Goal: Obtain resource: Obtain resource

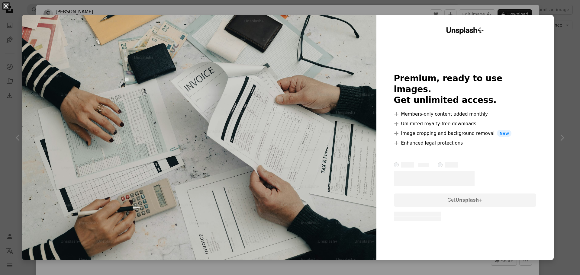
scroll to position [151, 0]
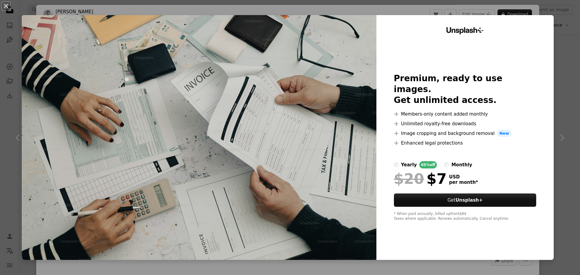
click at [565, 30] on div "An X shape Unsplash+ Premium, ready to use images. Get unlimited access. A plus…" at bounding box center [290, 137] width 580 height 275
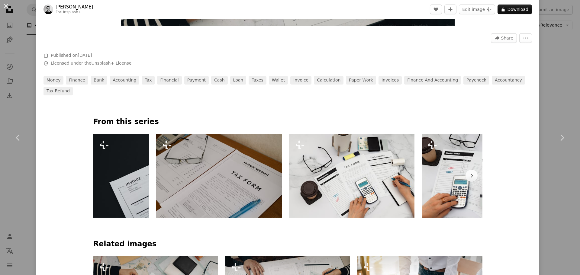
scroll to position [242, 0]
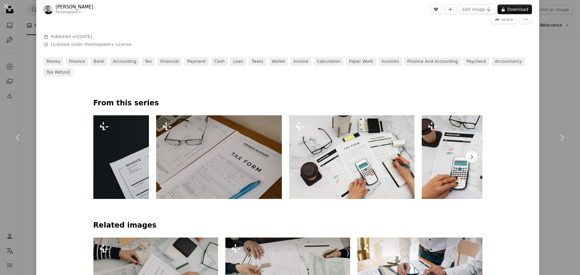
click at [213, 148] on img at bounding box center [219, 157] width 126 height 84
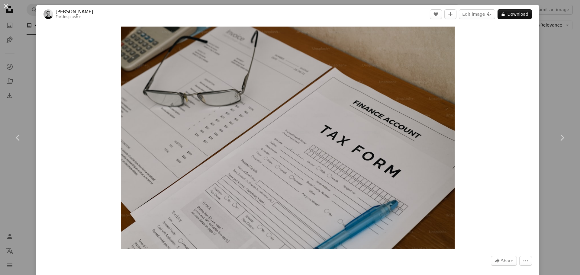
click at [567, 219] on div "An X shape Chevron left Chevron right [PERSON_NAME] For Unsplash+ A heart A plu…" at bounding box center [290, 137] width 580 height 275
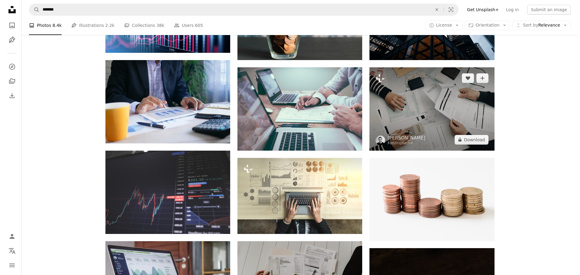
scroll to position [60, 0]
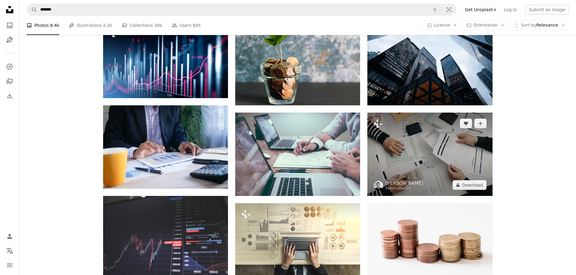
click at [422, 145] on img at bounding box center [429, 154] width 125 height 83
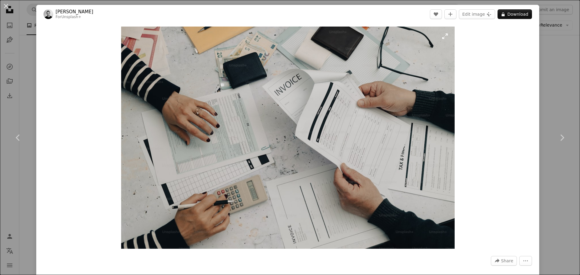
click at [252, 151] on img "Zoom in on this image" at bounding box center [288, 138] width 334 height 223
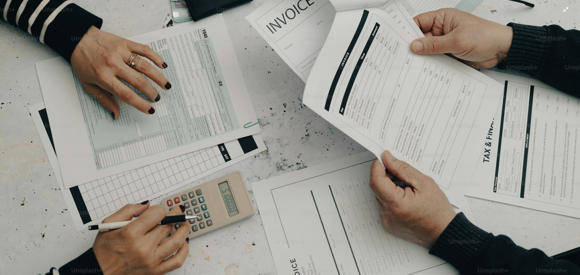
scroll to position [105, 0]
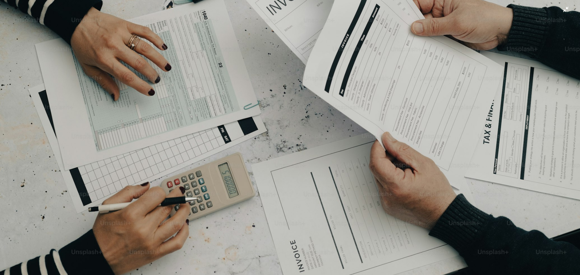
click at [562, 10] on img "Zoom out on this image" at bounding box center [290, 87] width 581 height 387
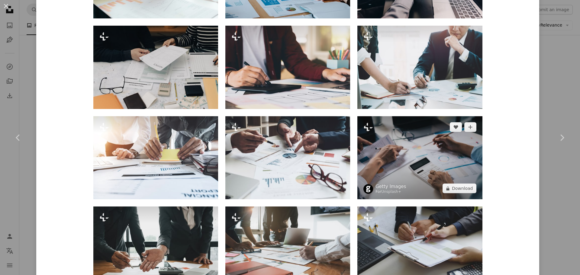
scroll to position [756, 0]
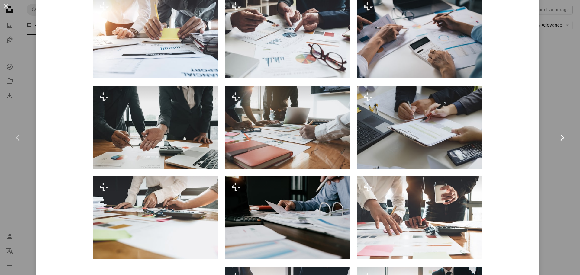
click at [550, 114] on link "Chevron right" at bounding box center [562, 138] width 36 height 58
